Goal: Task Accomplishment & Management: Complete application form

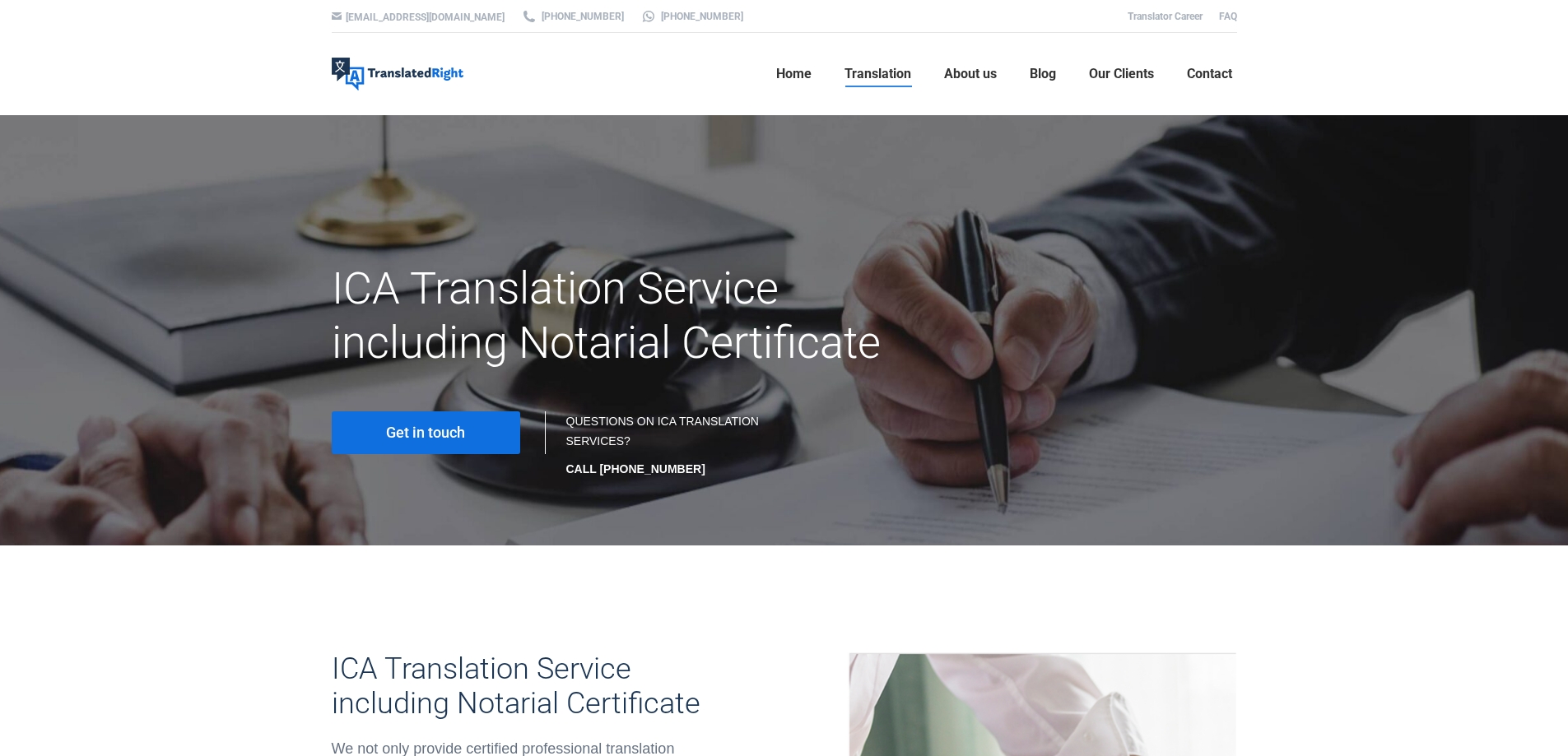
click at [447, 436] on span "Get in touch" at bounding box center [425, 433] width 79 height 16
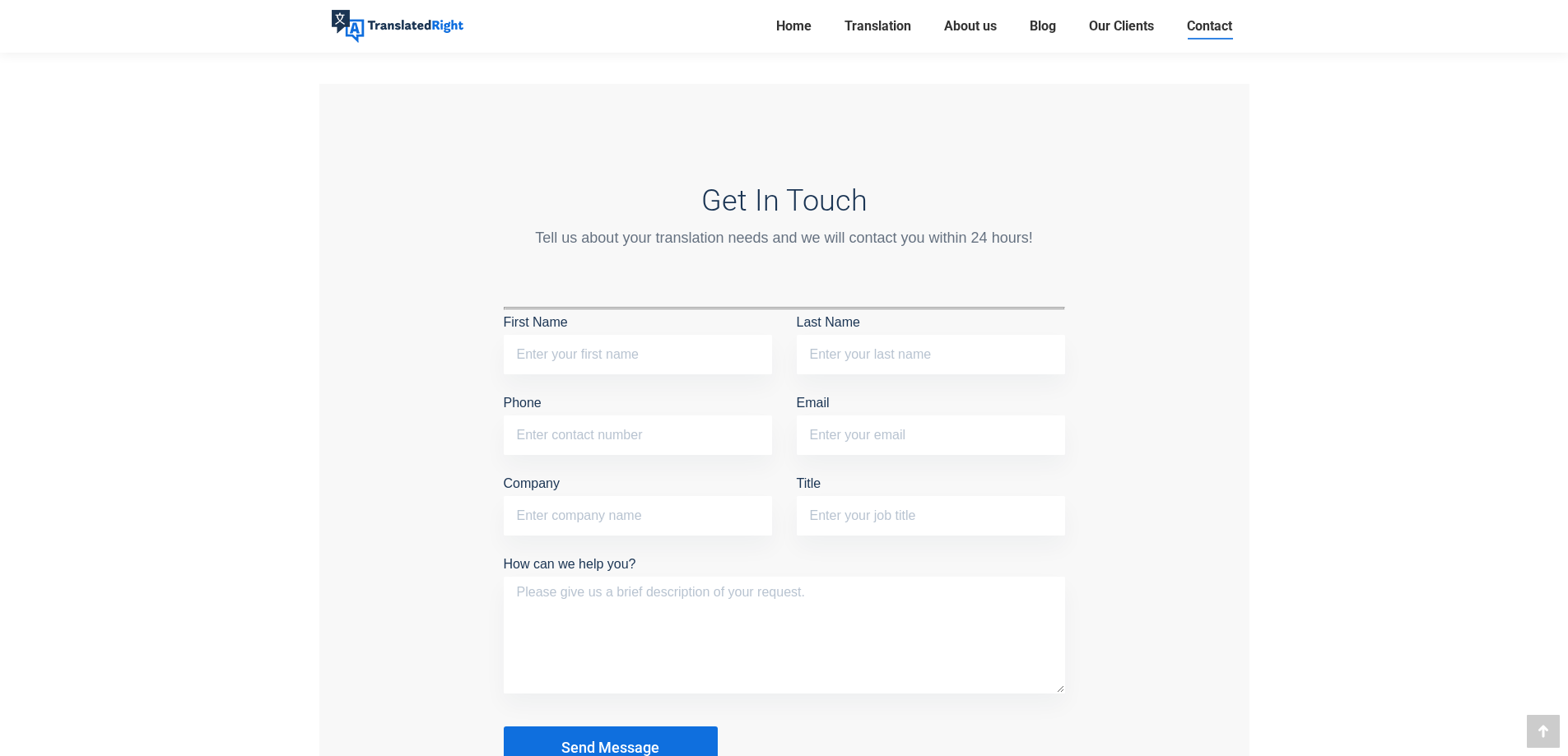
scroll to position [1480, 0]
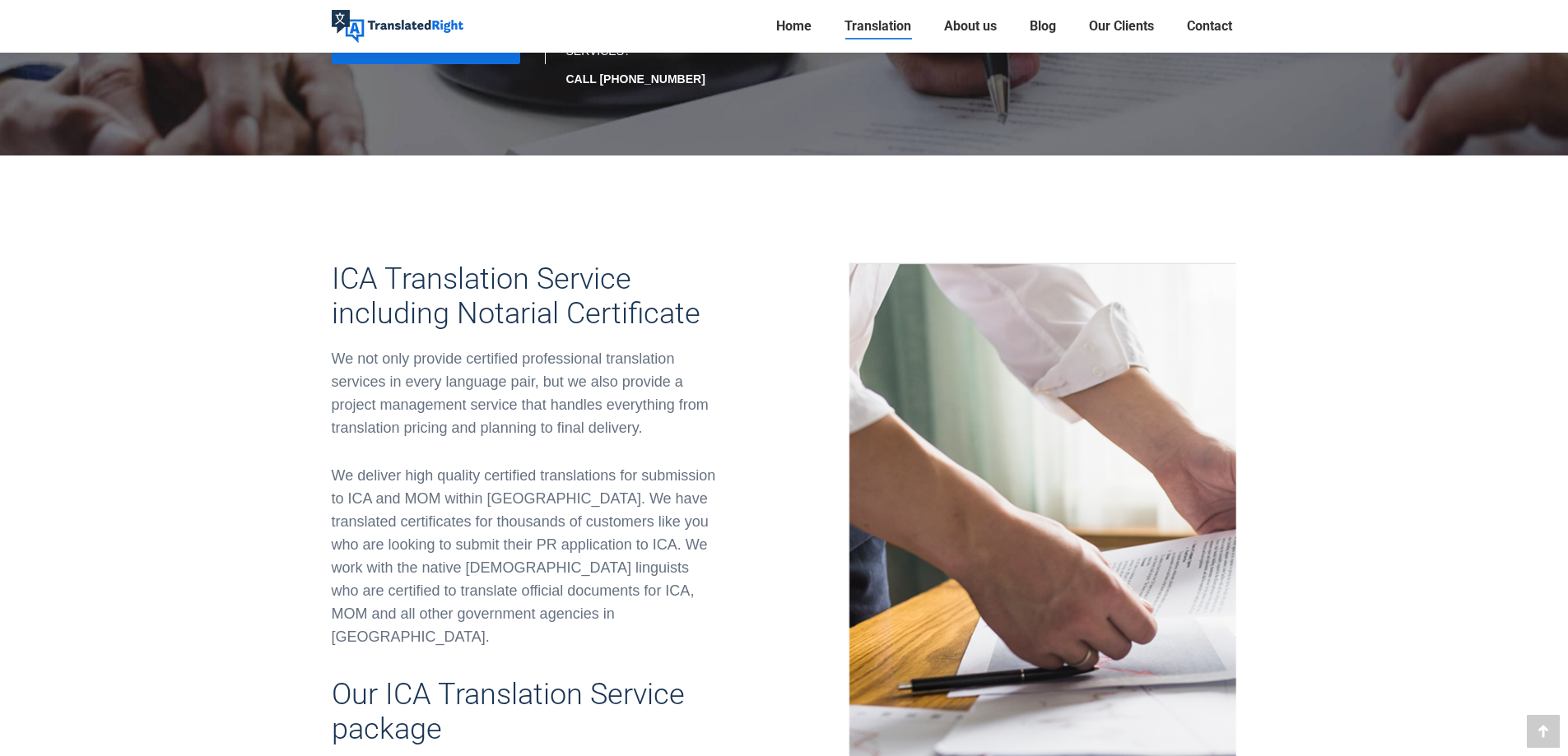
scroll to position [329, 0]
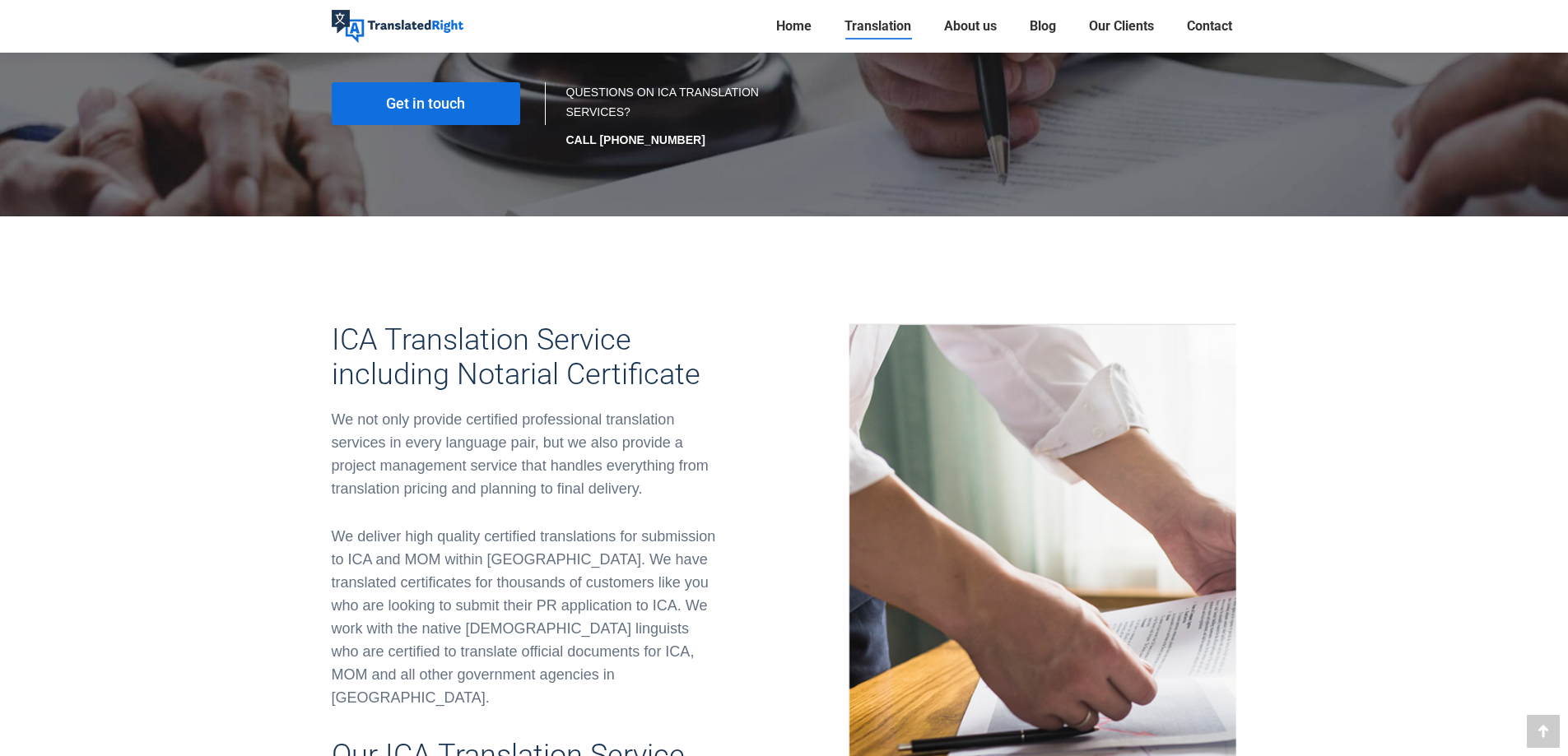
click at [474, 93] on link "Get in touch" at bounding box center [426, 103] width 189 height 42
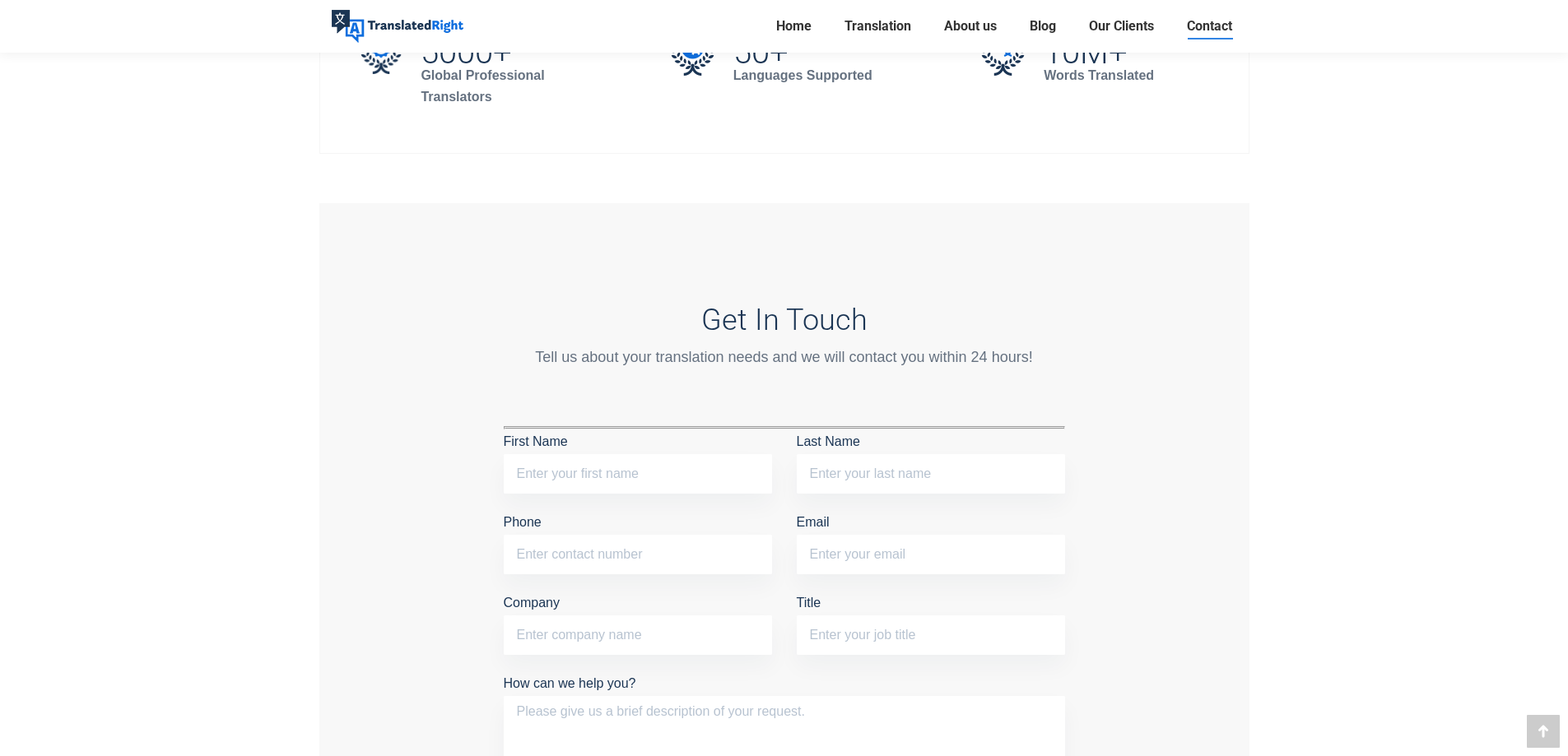
scroll to position [1234, 0]
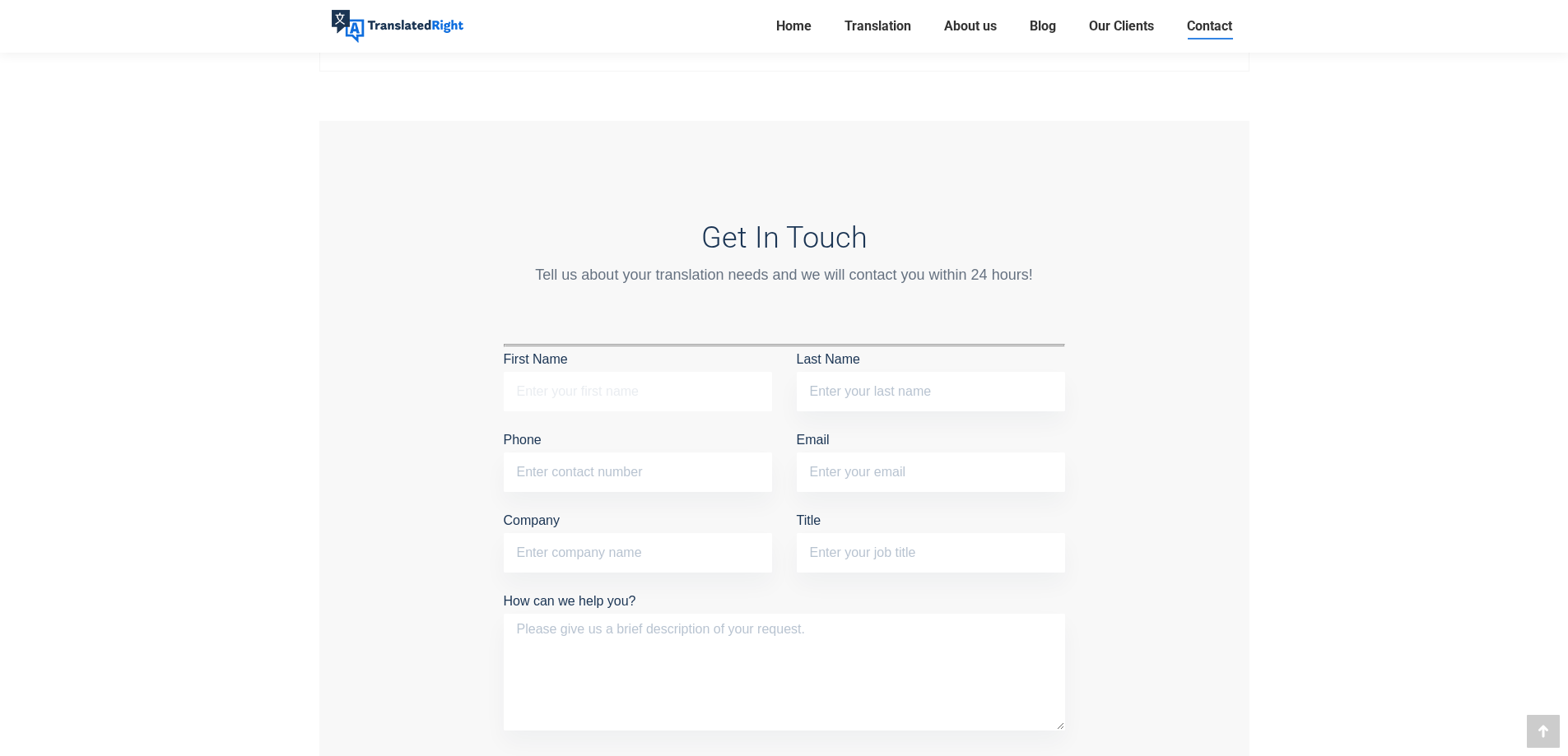
click at [643, 375] on input "First Name" at bounding box center [637, 392] width 268 height 40
click at [869, 387] on input "Last Name" at bounding box center [931, 392] width 268 height 40
type input "Li"
click at [624, 397] on input "First Name The field is required." at bounding box center [637, 392] width 268 height 40
type input "MuXi"
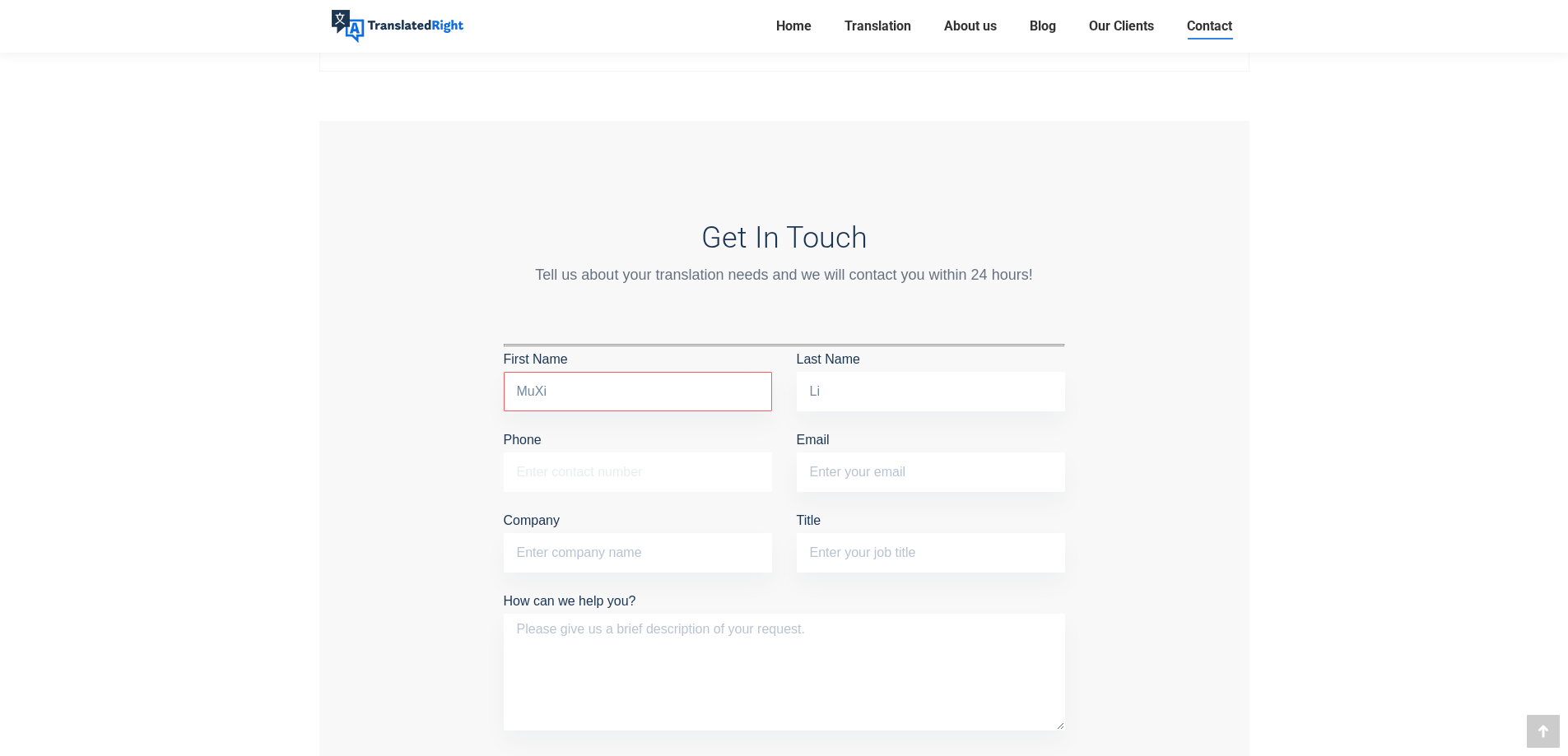
click at [665, 464] on input "Phone" at bounding box center [637, 472] width 268 height 40
click at [816, 471] on input "Email" at bounding box center [931, 472] width 268 height 40
type input "m"
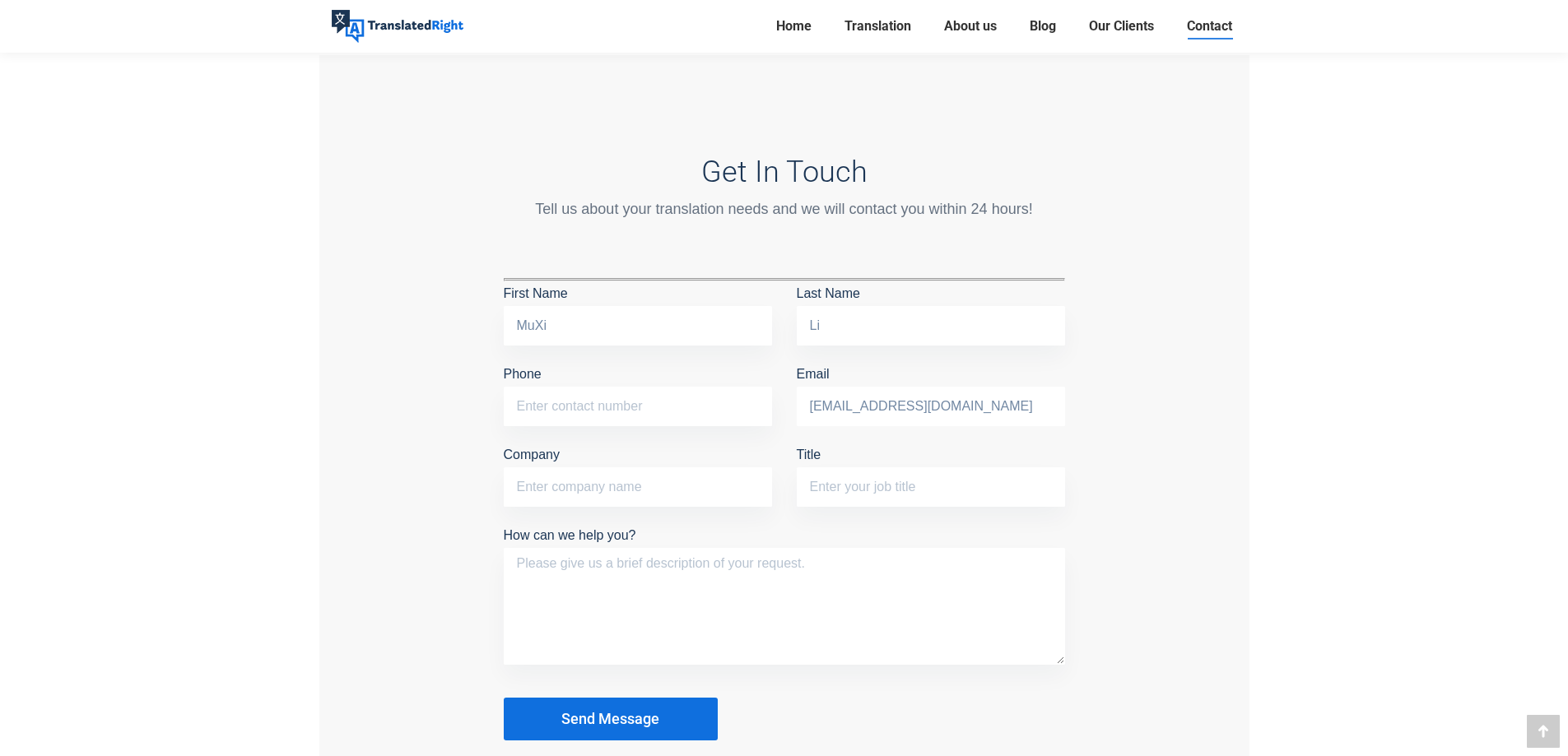
scroll to position [1398, 0]
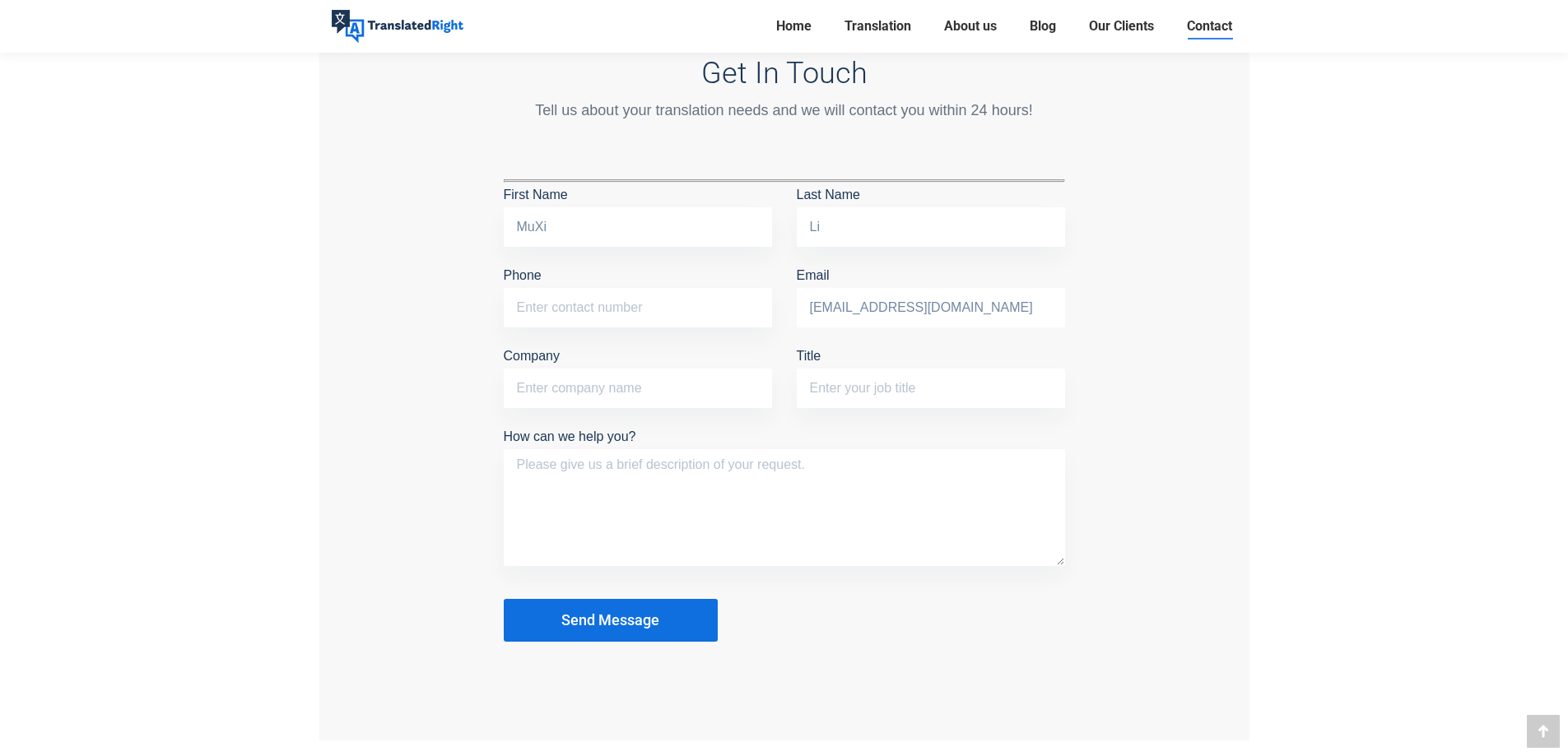
type input "ngmx1@myyahoo.com"
click at [623, 469] on textarea "How can we help you?" at bounding box center [784, 507] width 561 height 117
click at [624, 484] on textarea "How can we help you?" at bounding box center [784, 507] width 561 height 117
paste textarea "purpose of the translation: PR application authority: ICA"
click at [513, 456] on textarea "purpose of the translation: PR application authority: ICA" at bounding box center [784, 507] width 561 height 117
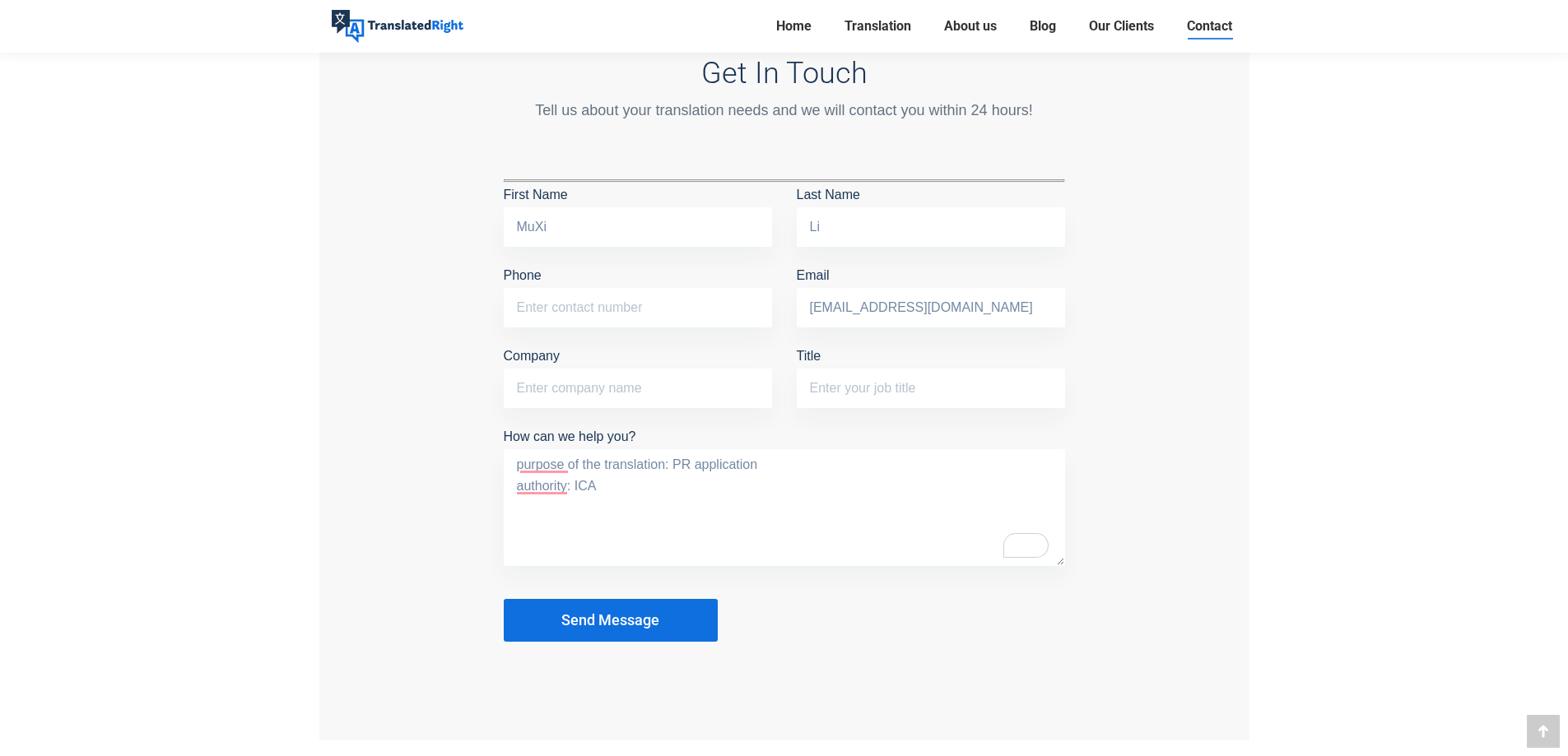
paste textarea "Translation of Household Register - Simp Chinese to English"
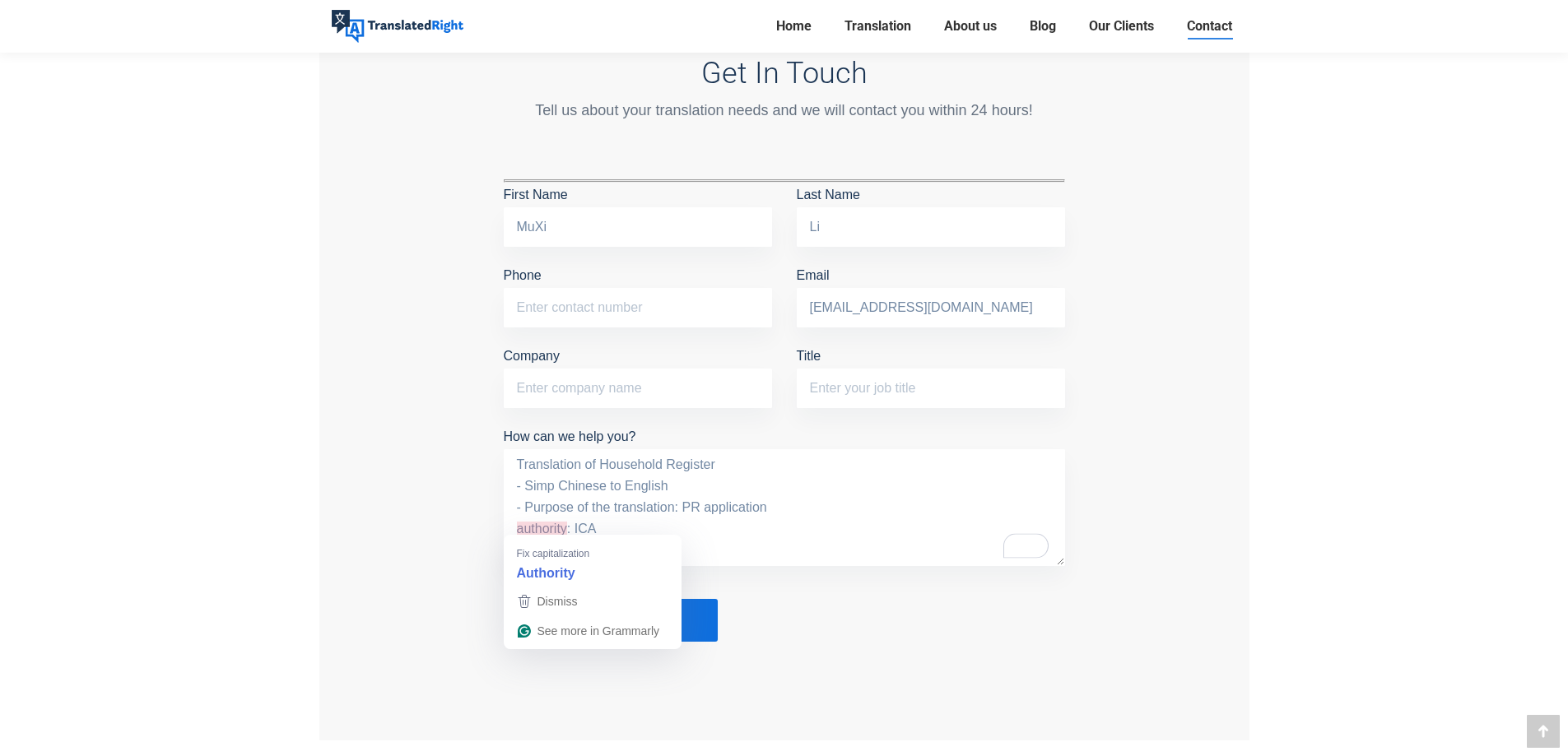
click at [515, 527] on textarea "Translation of Household Register - Simp Chinese to English - Purpose of the tr…" at bounding box center [784, 507] width 561 height 117
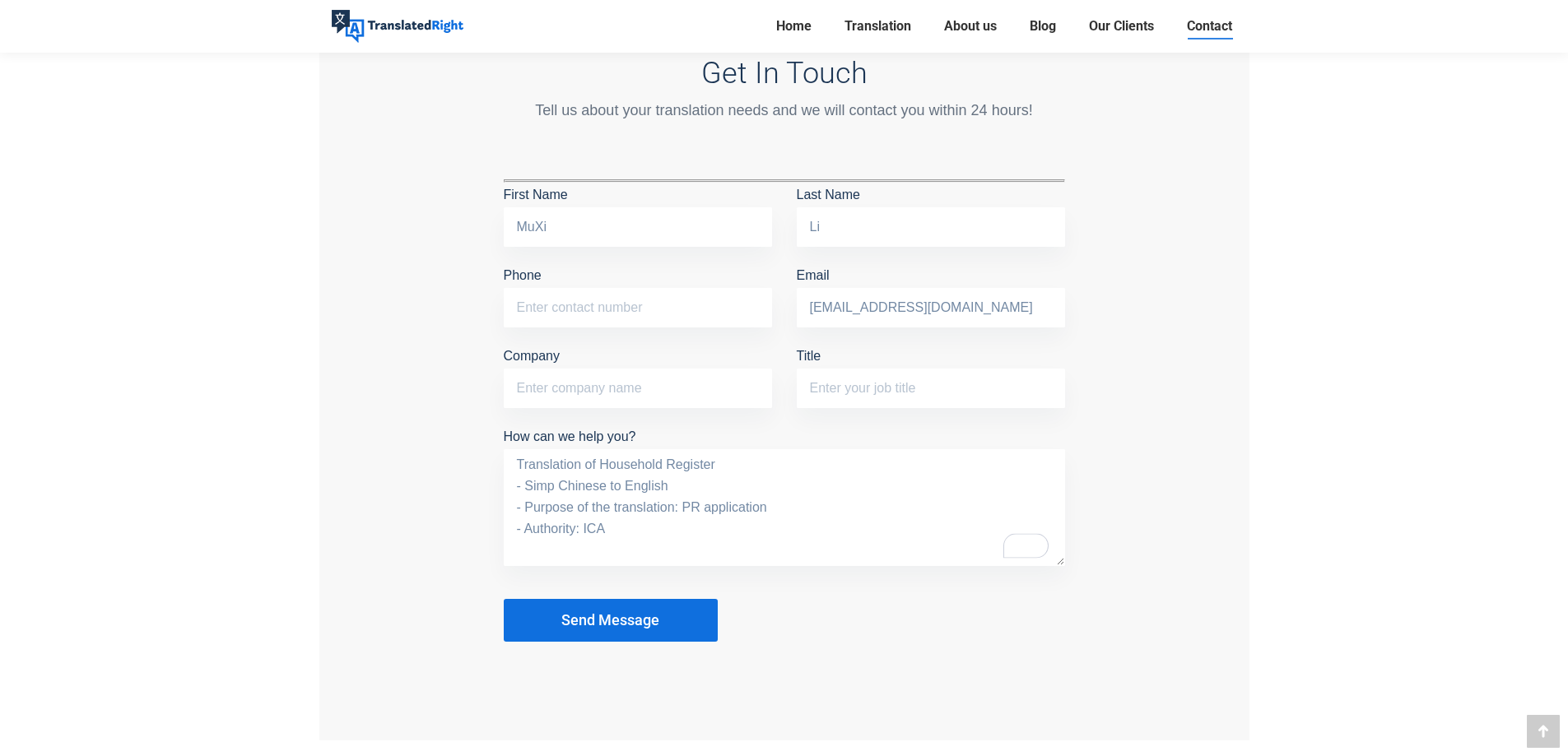
click at [613, 524] on textarea "Translation of Household Register - Simp Chinese to English - Purpose of the tr…" at bounding box center [784, 507] width 561 height 117
click at [552, 489] on textarea "Translation of Household Register - Simp Chinese to English - Purpose of the tr…" at bounding box center [784, 507] width 561 height 117
click at [725, 457] on textarea "Translation of Household Register - Simple Chinese to English - Purpose of the …" at bounding box center [784, 507] width 561 height 117
click at [687, 506] on textarea "Translation of Household Register (mainland China) - Simple Chinese to English …" at bounding box center [784, 507] width 561 height 117
type textarea "Translation of Household Register (mainland China) - Simple Chinese to English …"
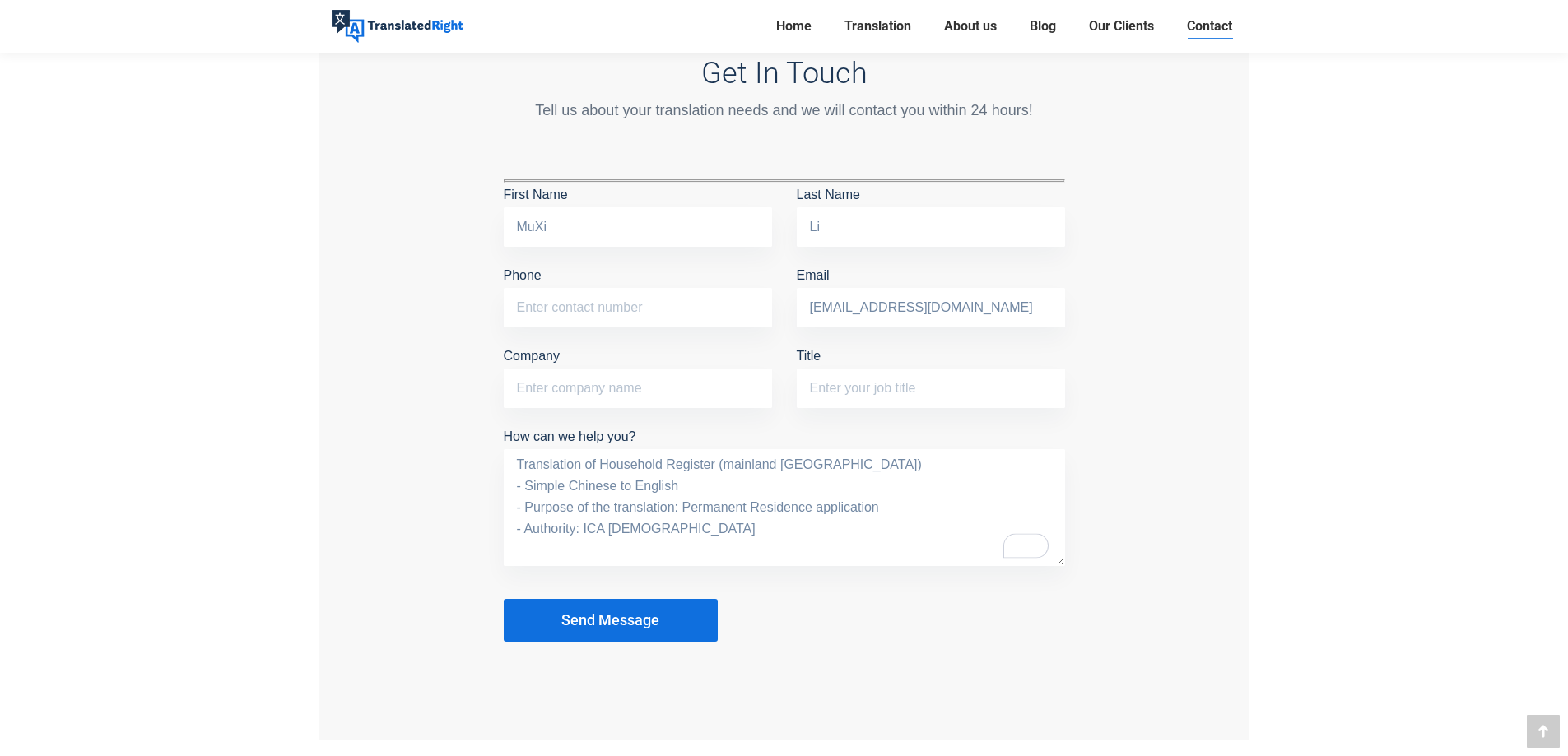
click at [613, 617] on span "Send Message" at bounding box center [610, 621] width 98 height 16
